Goal: Task Accomplishment & Management: Manage account settings

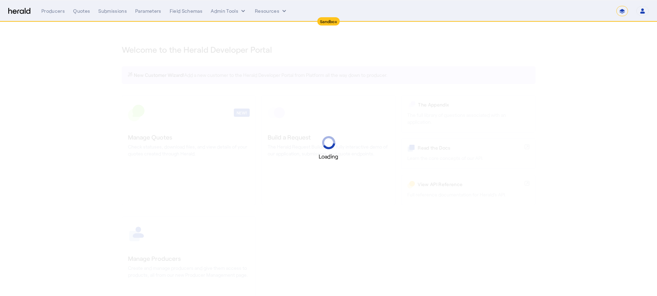
select select "*******"
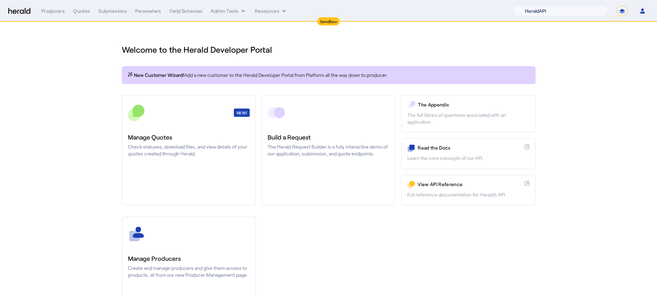
click at [579, 13] on select "1Fort Acrisure Acturis Affinity Advisors Affinity Risk Agentero AmWins Anzen Ao…" at bounding box center [561, 11] width 95 height 10
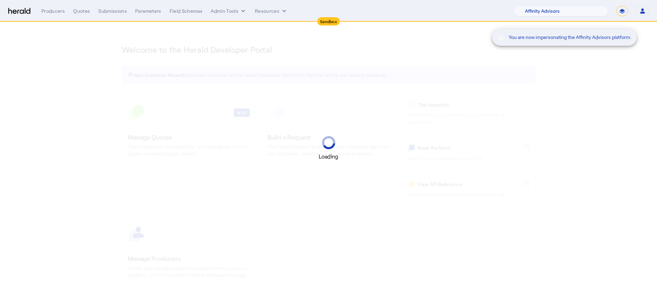
click at [570, 12] on div "You are now impersonating the Affinity Advisors platform." at bounding box center [581, 11] width 151 height 23
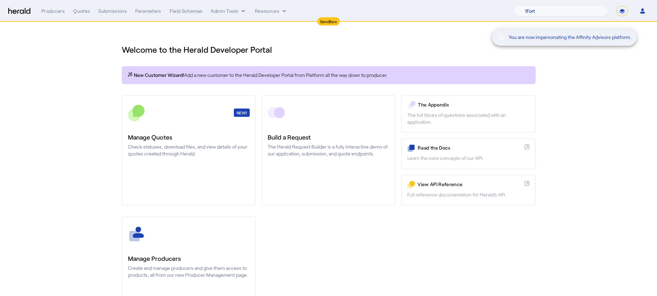
click at [569, 12] on div "You are now impersonating the Affinity Advisors platform." at bounding box center [581, 11] width 151 height 23
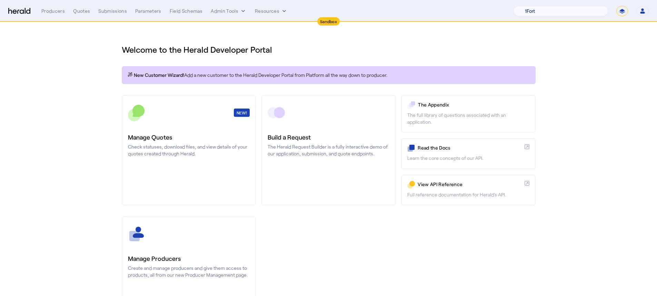
click at [569, 12] on select "1Fort Acrisure Acturis Affinity Advisors Affinity Risk Agentero AmWins Anzen Ao…" at bounding box center [561, 11] width 95 height 10
select select "pfm_1vyo_affinityrisk"
click at [240, 13] on icon "internal dropdown menu" at bounding box center [243, 11] width 7 height 7
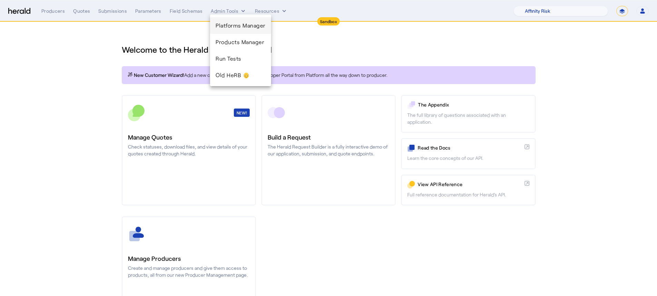
click at [229, 26] on span "Platforms Manager" at bounding box center [241, 25] width 50 height 8
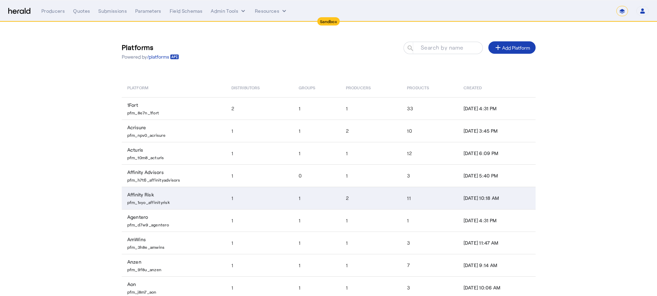
click at [221, 190] on td "Affinity Risk pfm_1vyo_affinityrisk" at bounding box center [174, 198] width 105 height 22
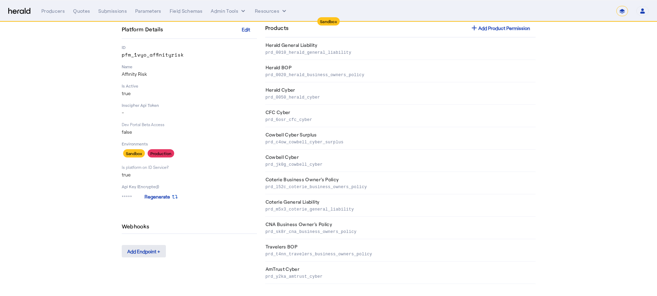
scroll to position [52, 0]
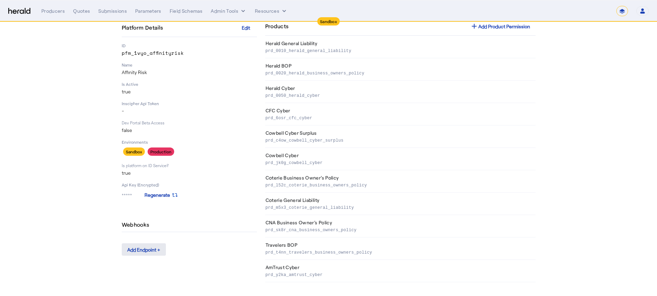
click at [152, 255] on span at bounding box center [144, 249] width 44 height 17
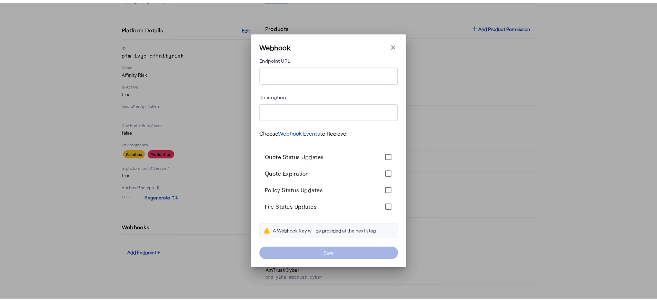
scroll to position [0, 0]
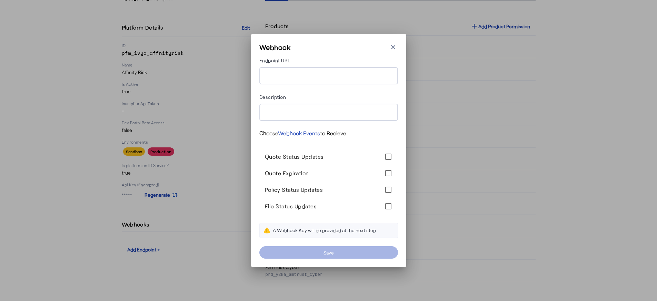
click at [301, 78] on input "Endpoint URL" at bounding box center [329, 76] width 128 height 8
paste input "**********"
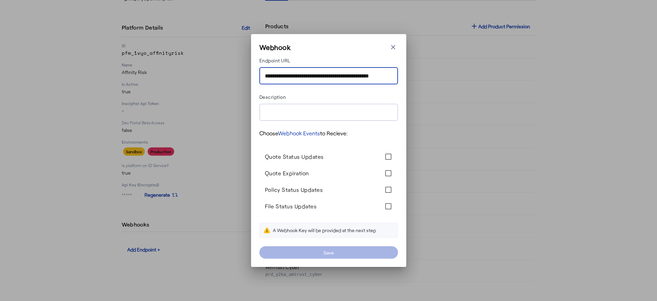
drag, startPoint x: 321, startPoint y: 74, endPoint x: 220, endPoint y: 75, distance: 101.4
click at [220, 75] on div "**********" at bounding box center [328, 150] width 657 height 301
type input "**********"
click at [329, 95] on div "Description" at bounding box center [328, 98] width 139 height 11
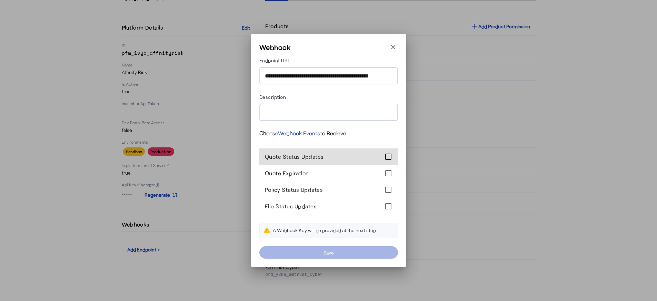
click at [392, 156] on div at bounding box center [388, 157] width 14 height 14
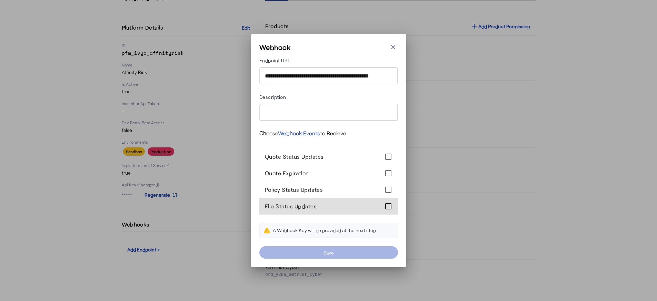
click at [386, 206] on div at bounding box center [388, 207] width 14 height 14
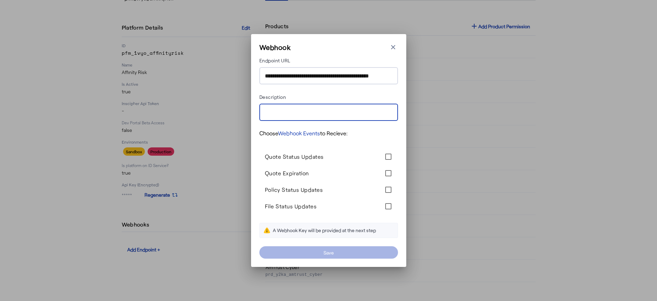
click at [330, 114] on input "Description" at bounding box center [329, 113] width 128 height 8
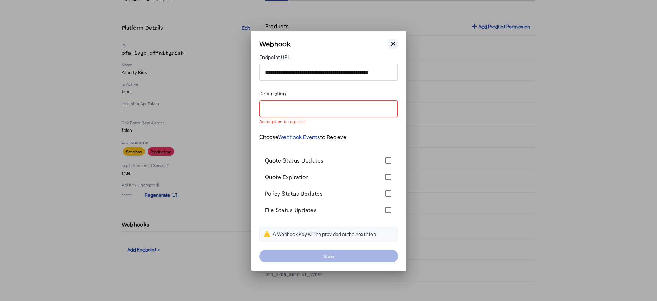
click at [392, 48] on button "Close modal" at bounding box center [393, 44] width 10 height 10
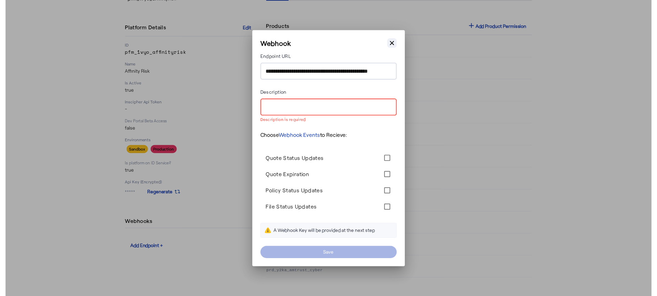
scroll to position [52, 0]
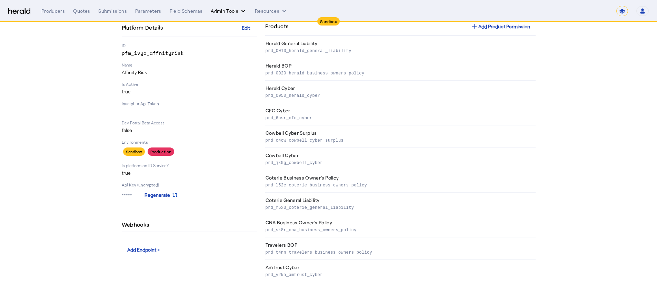
click at [230, 12] on button "Admin Tools" at bounding box center [229, 11] width 36 height 7
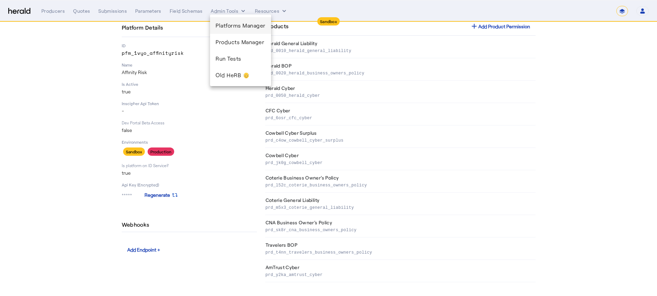
click at [228, 26] on span "Platforms Manager" at bounding box center [241, 25] width 50 height 8
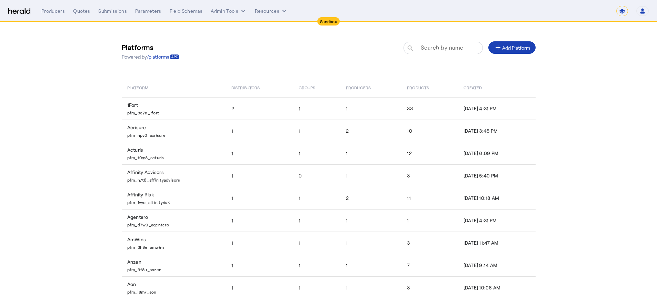
click at [444, 50] on mat-label "Search by name" at bounding box center [442, 47] width 43 height 7
click at [444, 50] on input "Search by name" at bounding box center [446, 47] width 62 height 8
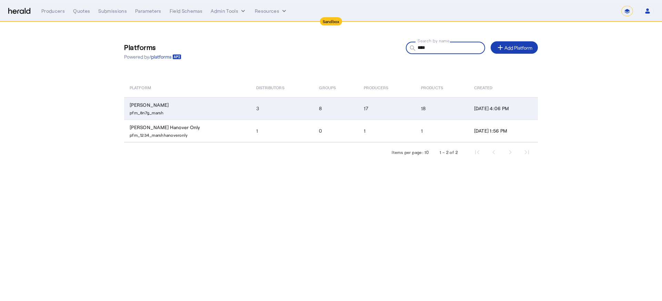
type input "****"
click at [274, 102] on td "3" at bounding box center [282, 108] width 63 height 22
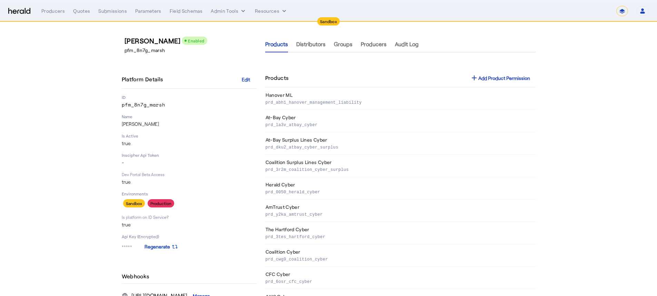
scroll to position [209, 0]
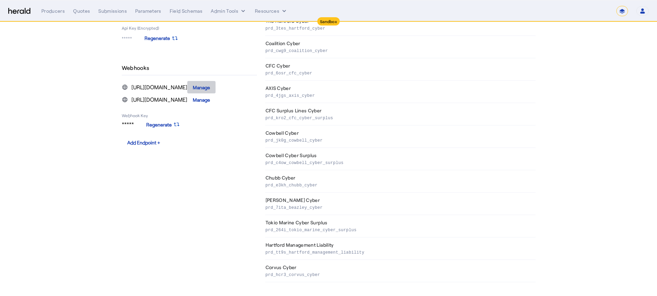
click at [216, 84] on span at bounding box center [201, 87] width 28 height 17
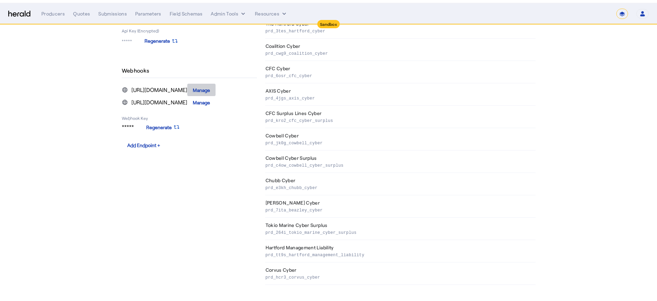
scroll to position [0, 0]
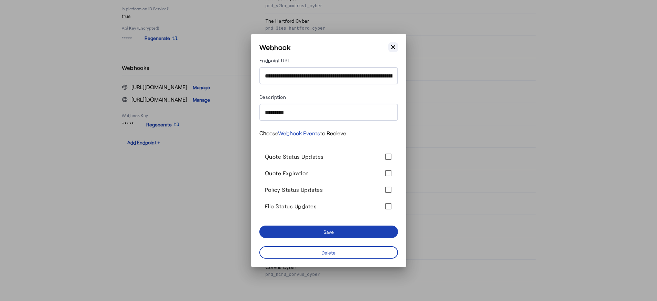
click at [397, 46] on button "Close modal" at bounding box center [393, 47] width 10 height 10
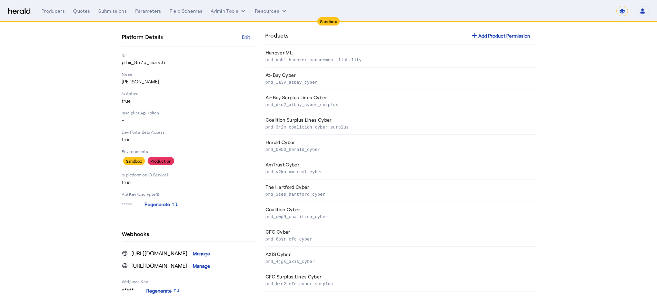
scroll to position [3, 0]
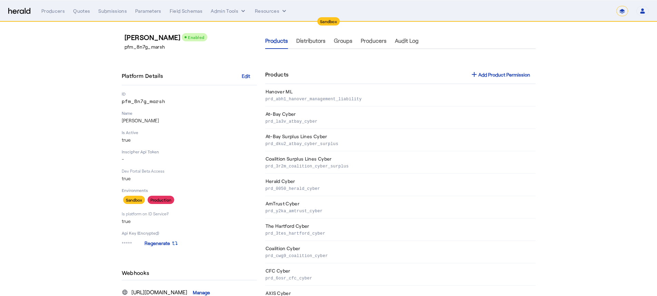
click at [233, 4] on nav "**********" at bounding box center [328, 10] width 657 height 21
click at [232, 11] on button "Admin Tools" at bounding box center [229, 11] width 36 height 7
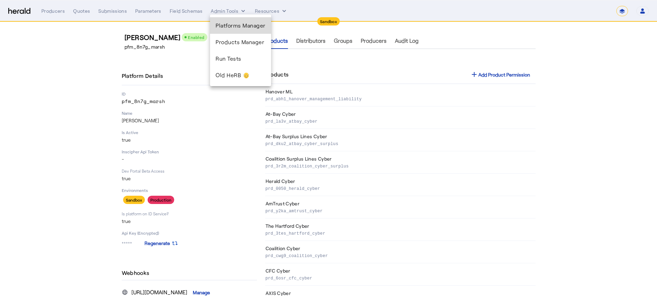
click at [231, 27] on span "Platforms Manager" at bounding box center [241, 25] width 50 height 8
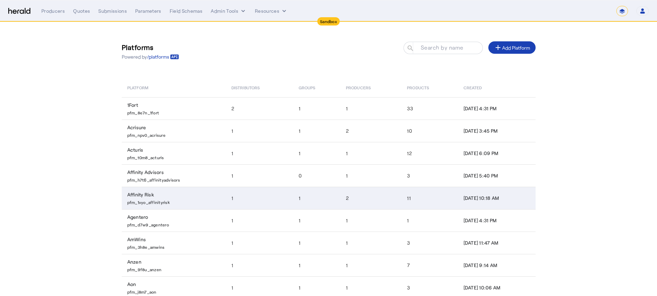
click at [320, 204] on td "1" at bounding box center [316, 198] width 47 height 22
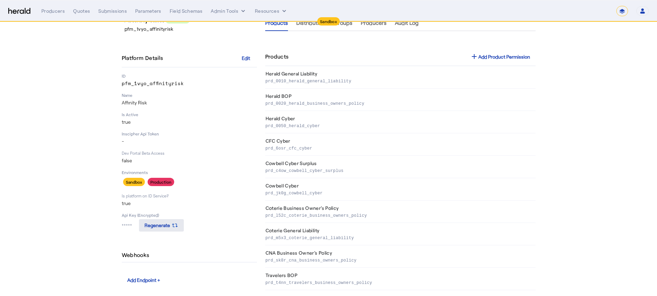
scroll to position [52, 0]
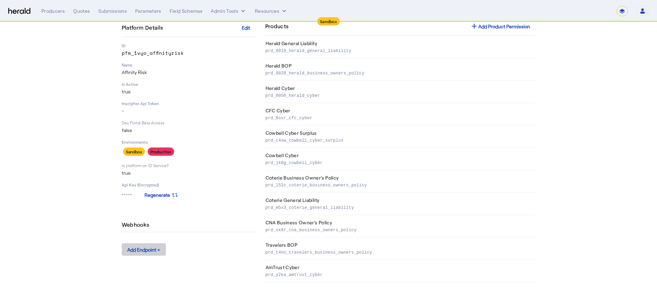
click at [151, 249] on div "Add Endpoint +" at bounding box center [143, 249] width 33 height 7
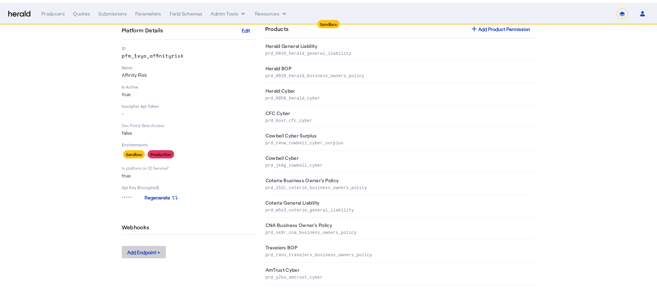
scroll to position [0, 0]
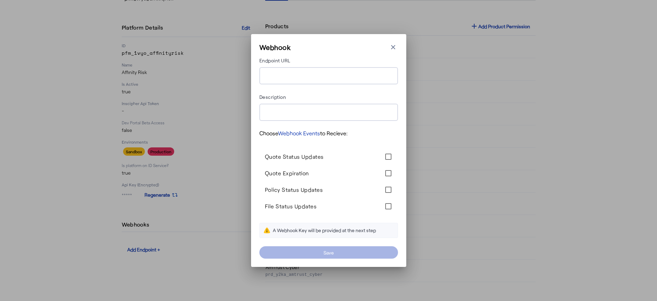
click at [281, 78] on input "Endpoint URL" at bounding box center [329, 76] width 128 height 8
paste input "**********"
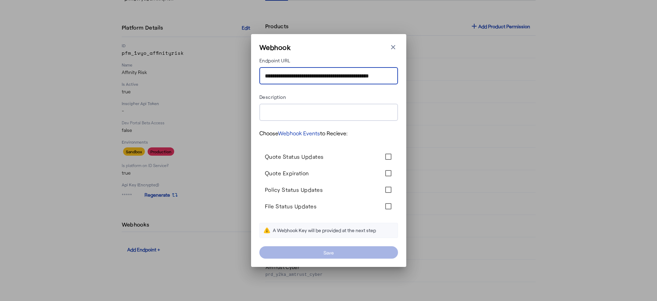
scroll to position [0, 16]
type input "**********"
click at [307, 107] on div at bounding box center [329, 112] width 128 height 17
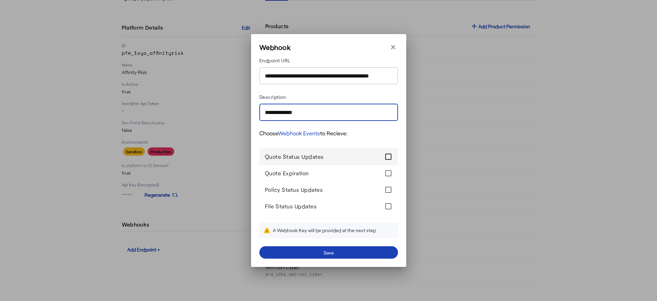
type input "**********"
click at [384, 157] on div at bounding box center [388, 157] width 14 height 14
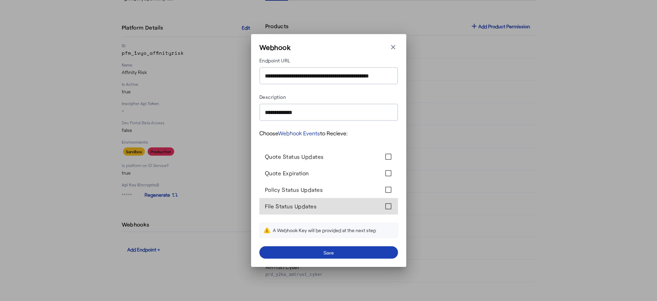
drag, startPoint x: 387, startPoint y: 201, endPoint x: 380, endPoint y: 204, distance: 7.4
click at [388, 201] on div at bounding box center [388, 207] width 14 height 14
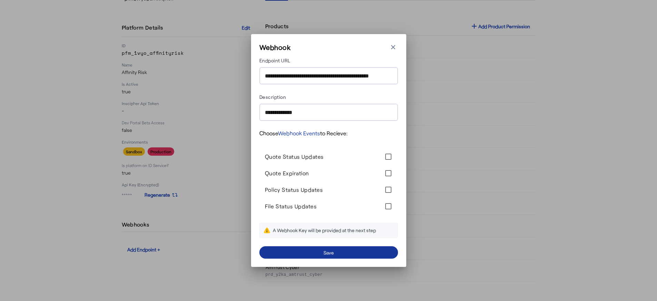
click at [328, 255] on div "Save" at bounding box center [329, 252] width 10 height 7
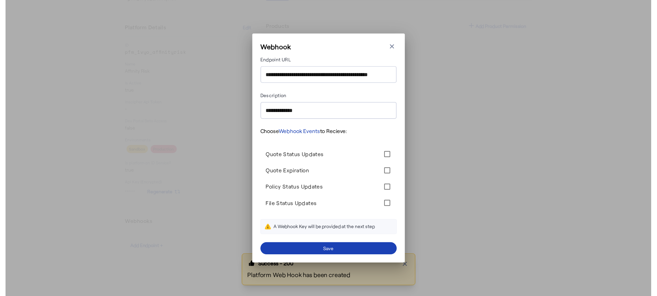
scroll to position [52, 0]
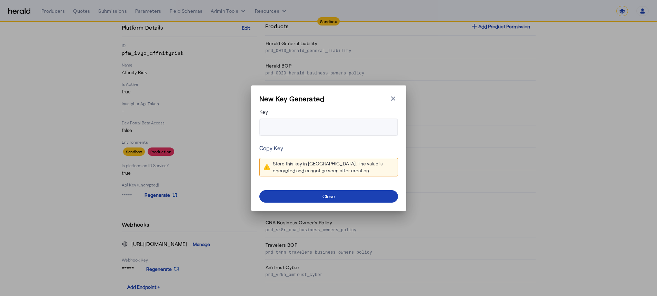
click at [276, 150] on link "Copy Key" at bounding box center [271, 148] width 24 height 8
click at [317, 153] on form "Key Copy Key Store this key in [GEOGRAPHIC_DATA]. The value is encrypted and ca…" at bounding box center [328, 145] width 139 height 75
click at [307, 162] on div "Store this key in [GEOGRAPHIC_DATA]. The value is encrypted and cannot be seen …" at bounding box center [333, 167] width 121 height 14
click at [274, 147] on link "Copy Key" at bounding box center [271, 148] width 24 height 8
click at [272, 145] on link "Copy Key" at bounding box center [271, 148] width 24 height 8
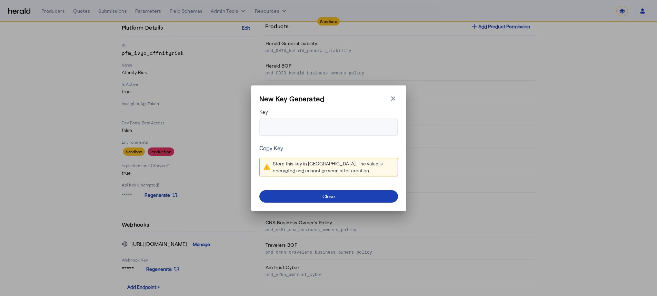
click at [271, 147] on link "Copy Key" at bounding box center [271, 148] width 24 height 8
click at [328, 185] on div "Key Copy Key Store this key in [GEOGRAPHIC_DATA]. The value is encrypted and ca…" at bounding box center [328, 155] width 139 height 95
click at [329, 192] on span at bounding box center [328, 196] width 139 height 17
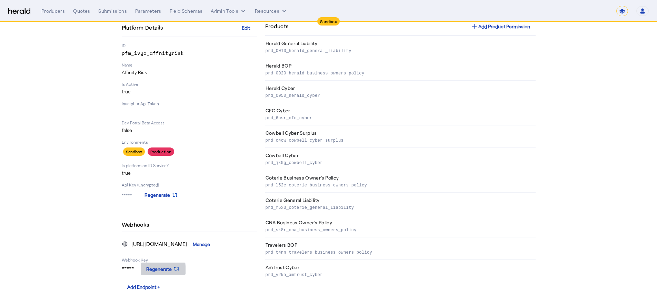
click at [144, 276] on span at bounding box center [163, 269] width 45 height 17
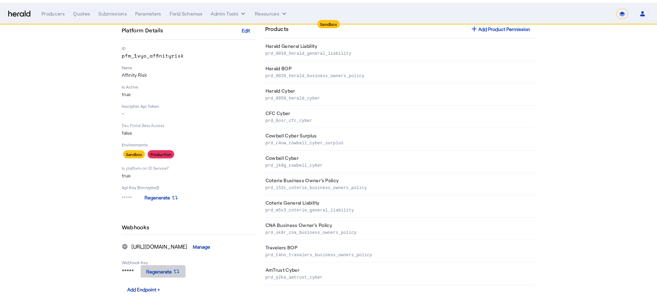
scroll to position [0, 0]
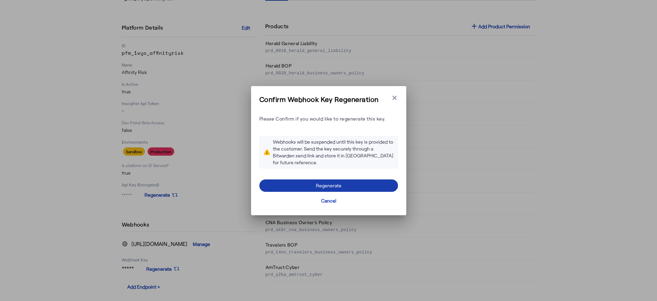
click at [358, 188] on span at bounding box center [328, 186] width 139 height 17
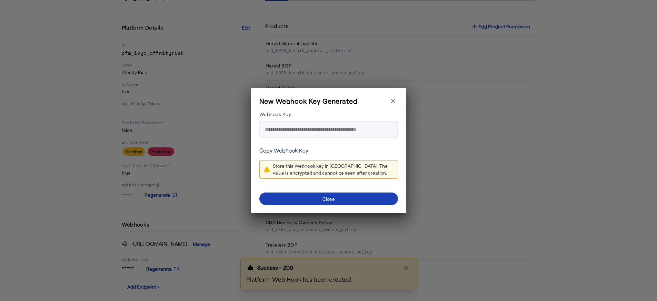
click at [281, 152] on link "Copy Webhook Key" at bounding box center [283, 151] width 49 height 8
click at [298, 149] on link "Copy Webhook Key" at bounding box center [283, 151] width 49 height 8
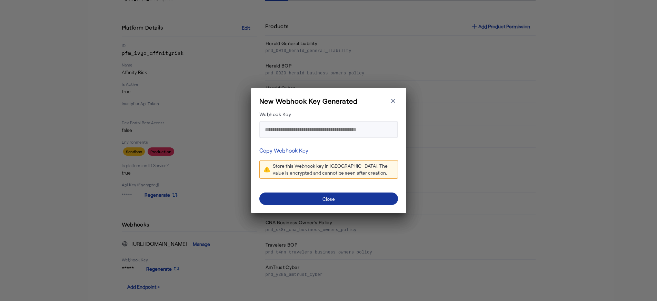
click at [358, 199] on span at bounding box center [328, 199] width 139 height 17
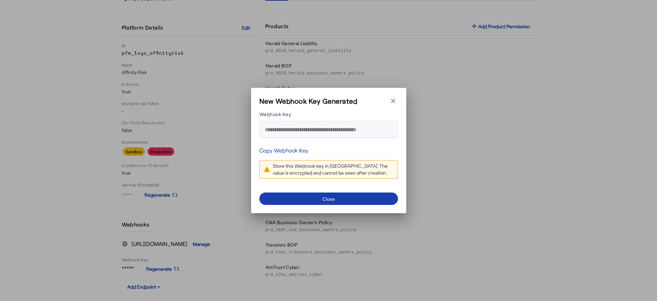
click at [360, 199] on span at bounding box center [328, 199] width 139 height 17
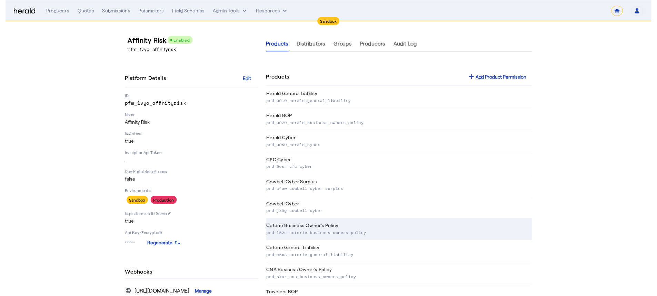
scroll to position [52, 0]
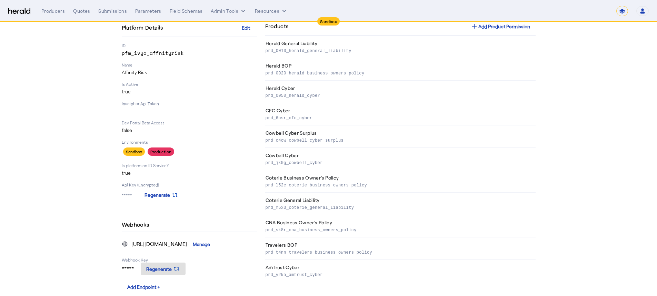
click at [87, 225] on section "Affinity Risk Enabled pfm_1vyo_affinityrisk Platform Details Edit ID pfm_1vyo_a…" at bounding box center [328, 138] width 657 height 337
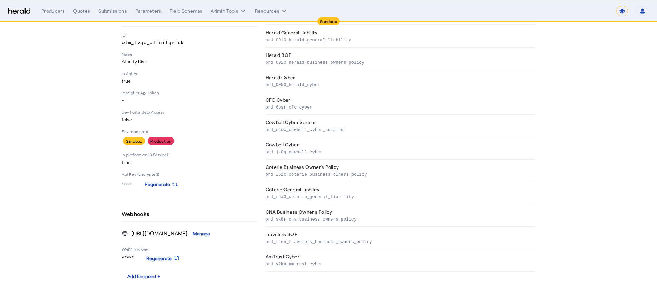
scroll to position [39, 0]
